Goal: Task Accomplishment & Management: Manage account settings

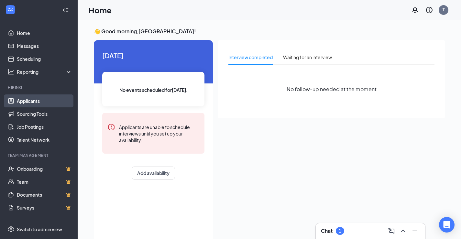
click at [35, 102] on link "Applicants" at bounding box center [44, 100] width 55 height 13
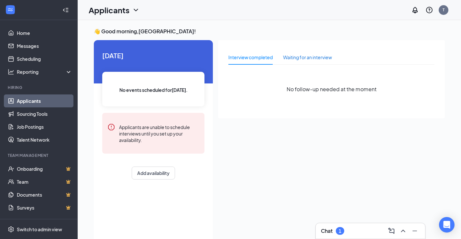
click at [307, 59] on div "Waiting for an interview" at bounding box center [307, 57] width 49 height 7
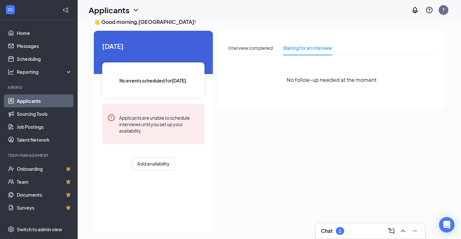
scroll to position [14, 0]
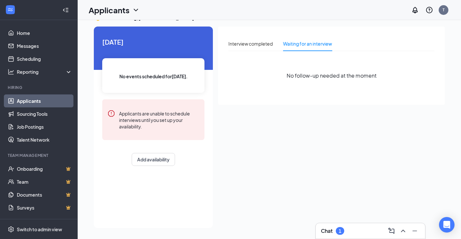
click at [40, 105] on link "Applicants" at bounding box center [44, 100] width 55 height 13
click at [41, 102] on link "Applicants" at bounding box center [44, 100] width 55 height 13
click at [37, 59] on link "Scheduling" at bounding box center [44, 58] width 55 height 13
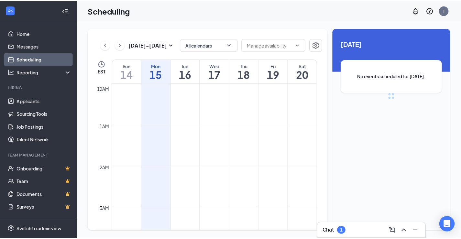
scroll to position [318, 0]
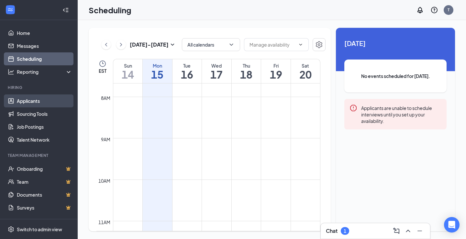
click at [37, 101] on link "Applicants" at bounding box center [44, 100] width 55 height 13
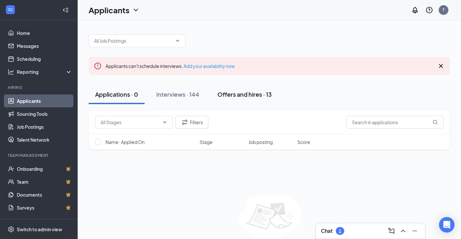
click at [242, 95] on div "Offers and hires · 13" at bounding box center [244, 94] width 54 height 8
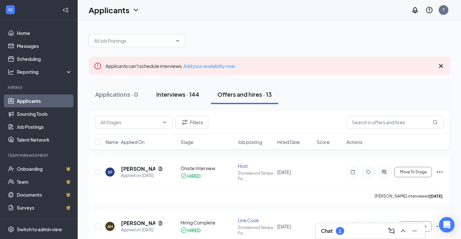
click at [189, 91] on div "Interviews · 144" at bounding box center [177, 94] width 43 height 8
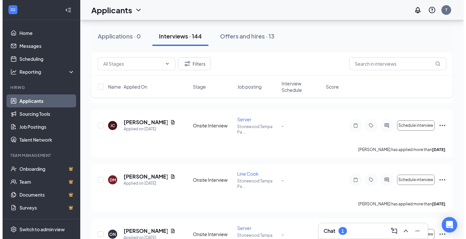
scroll to position [776, 0]
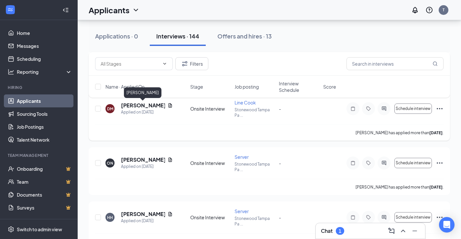
click at [146, 105] on h5 "[PERSON_NAME]" at bounding box center [143, 105] width 44 height 7
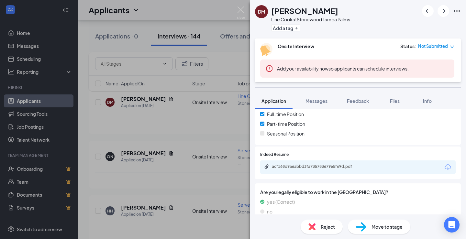
scroll to position [157, 0]
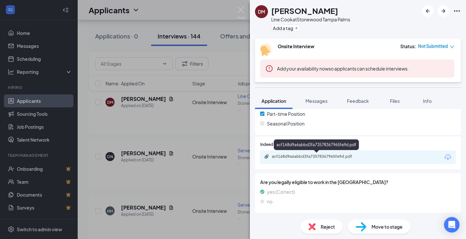
click at [321, 156] on div "acf168d9a6abbd3fa73578367965fe9d.pdf" at bounding box center [317, 156] width 91 height 5
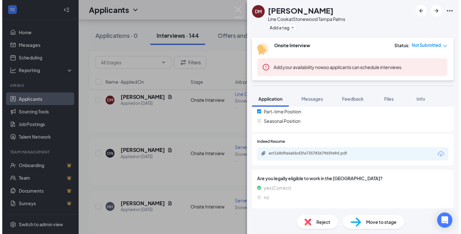
scroll to position [155, 0]
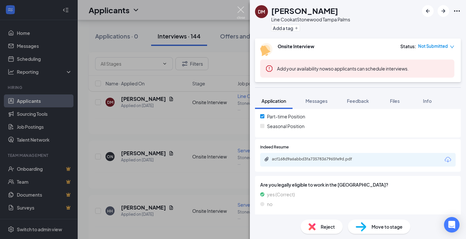
click at [240, 10] on img at bounding box center [241, 12] width 8 height 13
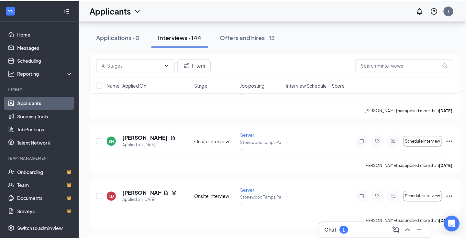
scroll to position [1358, 0]
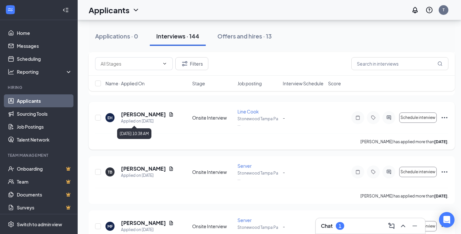
click at [146, 116] on h5 "[PERSON_NAME]" at bounding box center [143, 114] width 45 height 7
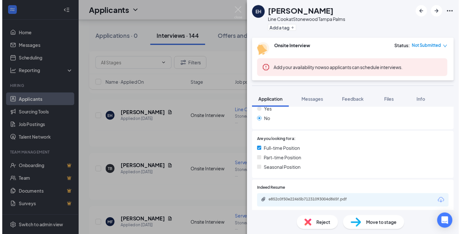
scroll to position [129, 0]
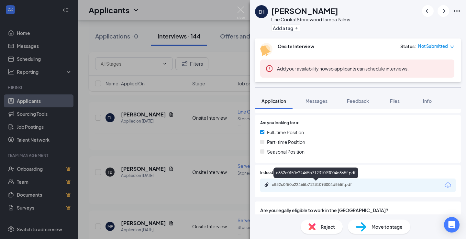
click at [299, 185] on div "e852c0f50e22465b71231093004d865f.pdf" at bounding box center [317, 184] width 91 height 5
click at [242, 10] on img at bounding box center [241, 12] width 8 height 13
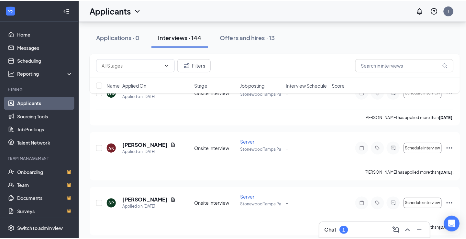
scroll to position [2134, 0]
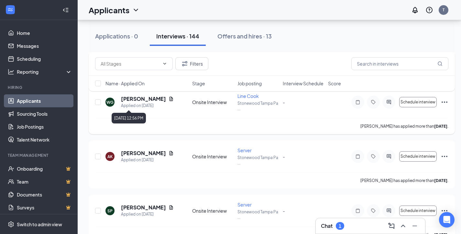
click at [125, 104] on div "Applied on [DATE]" at bounding box center [147, 106] width 53 height 6
click at [141, 99] on h5 "[PERSON_NAME]" at bounding box center [143, 98] width 45 height 7
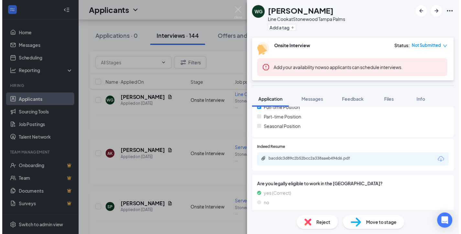
scroll to position [155, 0]
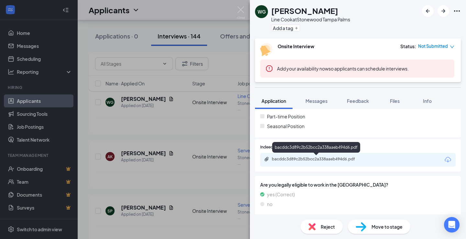
click at [311, 158] on div "bacddc3d89c2b52bcc2a338aaeb494d6.pdf" at bounding box center [317, 159] width 91 height 5
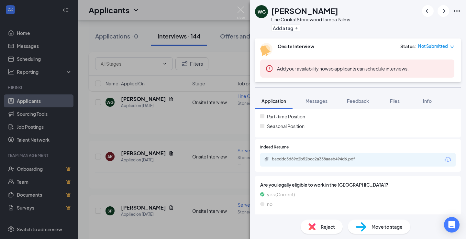
click at [237, 4] on div "WG [PERSON_NAME] Line Cook at [GEOGRAPHIC_DATA] [GEOGRAPHIC_DATA] Palms Add a t…" at bounding box center [233, 119] width 466 height 239
click at [239, 7] on div "Applicants T" at bounding box center [272, 10] width 388 height 20
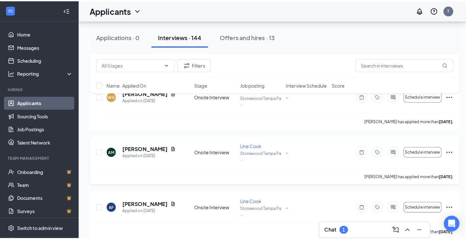
scroll to position [2522, 0]
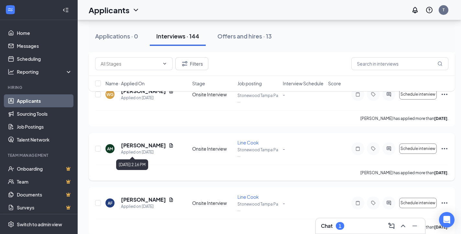
click at [146, 149] on div "Applied on [DATE]" at bounding box center [147, 152] width 53 height 6
click at [148, 149] on h5 "[PERSON_NAME]" at bounding box center [143, 145] width 45 height 7
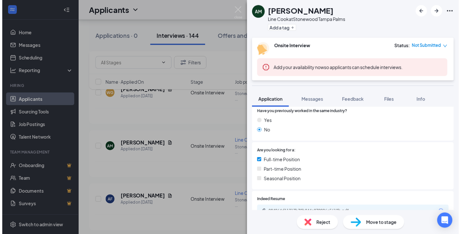
scroll to position [117, 0]
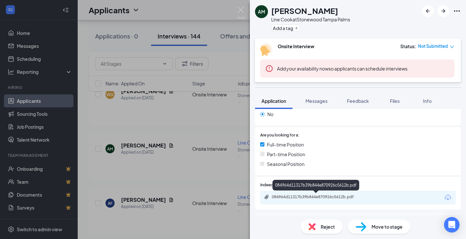
click at [313, 200] on div "084964d11317b39b844e870926c5612b.pdf" at bounding box center [316, 197] width 105 height 6
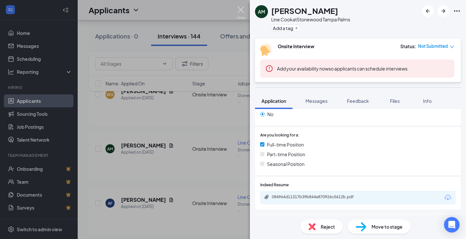
click at [238, 10] on img at bounding box center [241, 12] width 8 height 13
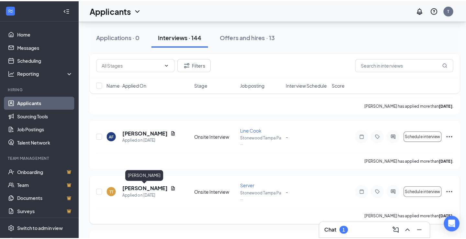
scroll to position [2619, 0]
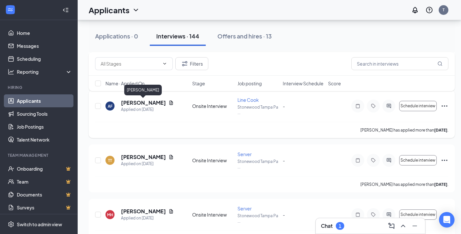
click at [142, 102] on h5 "[PERSON_NAME]" at bounding box center [143, 102] width 45 height 7
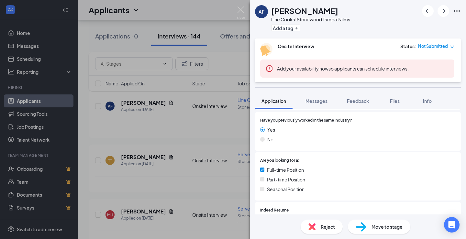
scroll to position [129, 0]
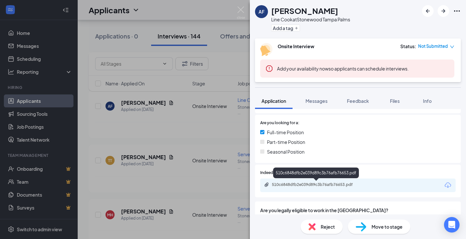
click at [306, 183] on div "510c6848dfb2e039d89c3b76afb76653.pdf" at bounding box center [317, 184] width 91 height 5
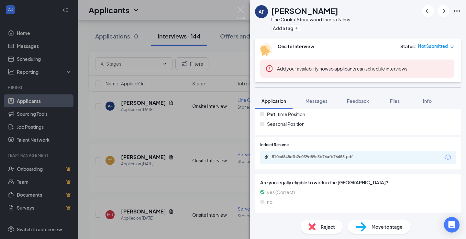
scroll to position [157, 0]
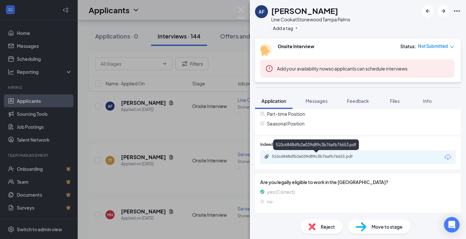
click at [304, 155] on div "510c6848dfb2e039d89c3b76afb76653.pdf" at bounding box center [317, 156] width 91 height 5
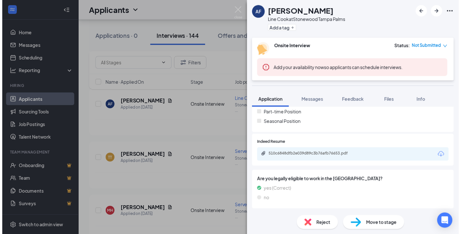
scroll to position [155, 0]
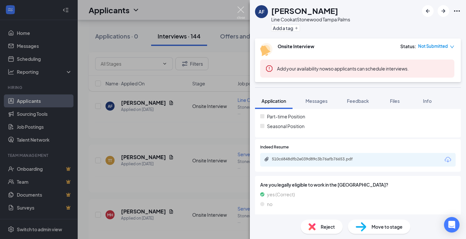
click at [238, 11] on img at bounding box center [241, 12] width 8 height 13
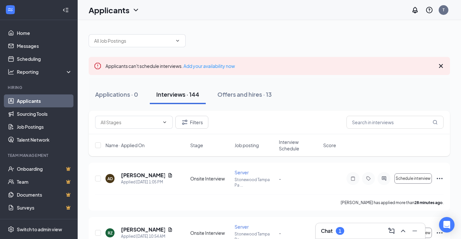
click at [441, 65] on icon "Cross" at bounding box center [441, 66] width 8 height 8
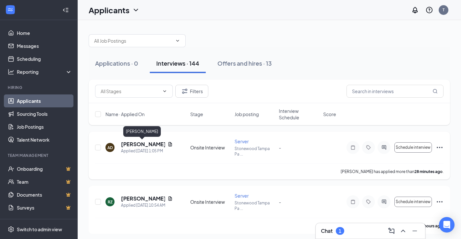
drag, startPoint x: 136, startPoint y: 147, endPoint x: 227, endPoint y: 136, distance: 91.5
click at [135, 147] on h5 "[PERSON_NAME]" at bounding box center [143, 144] width 44 height 7
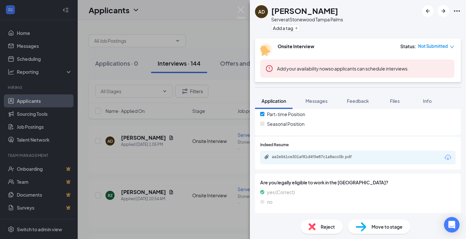
scroll to position [157, 0]
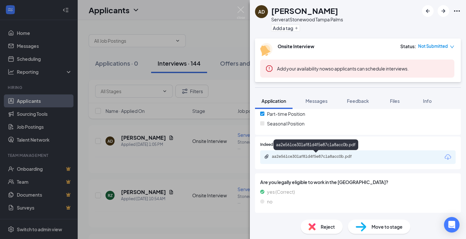
click at [299, 159] on div "aa2e561ce301af81d4f5e87c1a8acc0b.pdf" at bounding box center [317, 156] width 91 height 5
click at [239, 9] on img at bounding box center [241, 12] width 8 height 13
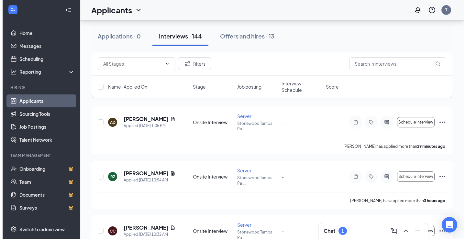
scroll to position [65, 0]
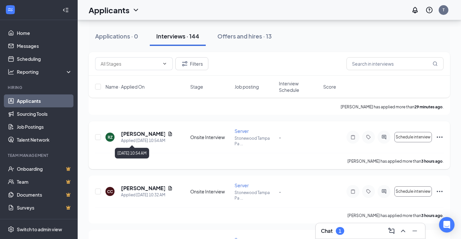
click at [146, 139] on div "Applied [DATE] 10:54 AM" at bounding box center [147, 140] width 52 height 6
click at [146, 135] on h5 "[PERSON_NAME]" at bounding box center [143, 133] width 44 height 7
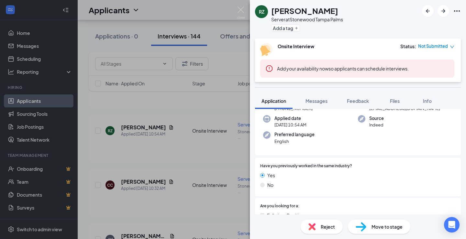
scroll to position [157, 0]
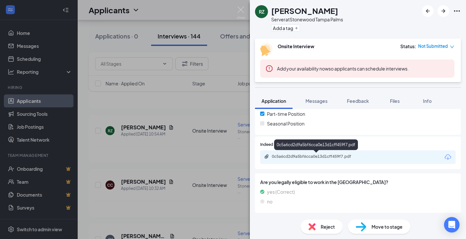
click at [316, 157] on div "0c5a6cd2d9a5bf6cca0e13d1cff459f7.pdf" at bounding box center [317, 156] width 91 height 5
click at [243, 11] on img at bounding box center [241, 12] width 8 height 13
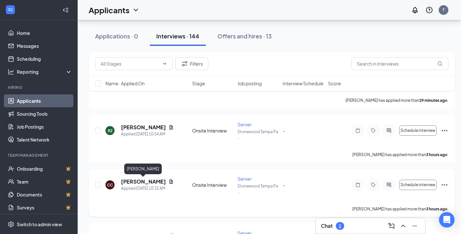
click at [143, 185] on h5 "[PERSON_NAME]" at bounding box center [143, 181] width 45 height 7
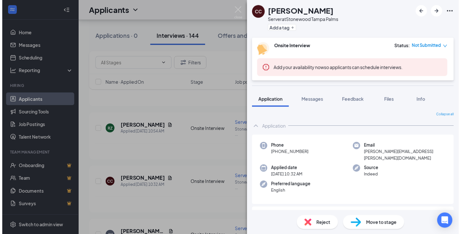
scroll to position [129, 0]
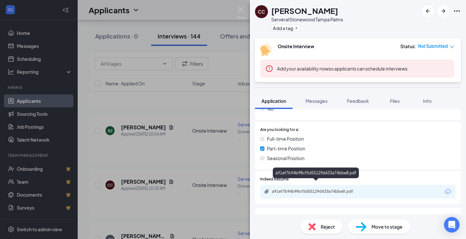
click at [304, 189] on div "a91ef7b94b98cf5d55129d433a74bbe8.pdf" at bounding box center [317, 191] width 91 height 5
click at [238, 8] on img at bounding box center [241, 12] width 8 height 13
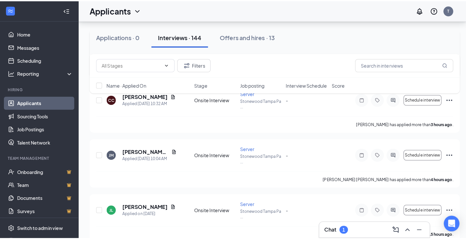
scroll to position [162, 0]
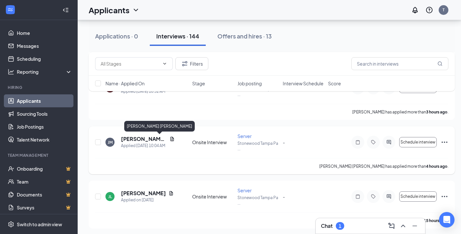
click at [142, 139] on h5 "[PERSON_NAME] [PERSON_NAME]" at bounding box center [144, 138] width 46 height 7
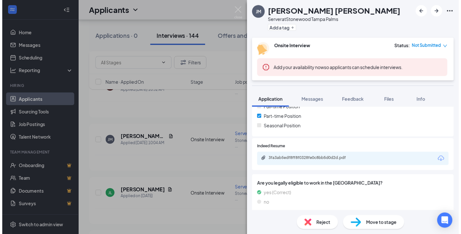
scroll to position [155, 0]
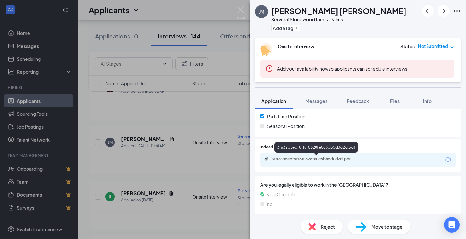
click at [306, 158] on div "3fa3ab5edf8ff8f0328fe0c8bb5d0d2d.pdf" at bounding box center [317, 159] width 91 height 5
click at [242, 8] on img at bounding box center [241, 12] width 8 height 13
